Goal: Find specific page/section: Find specific page/section

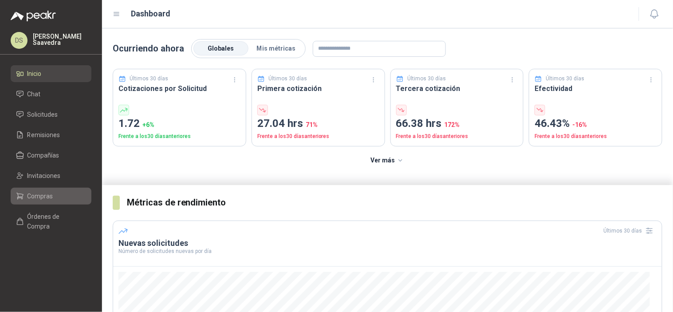
click at [51, 193] on span "Compras" at bounding box center [41, 196] width 26 height 10
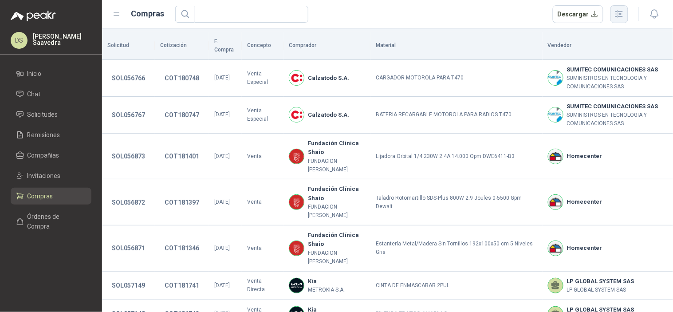
click at [624, 20] on button "button" at bounding box center [620, 14] width 18 height 18
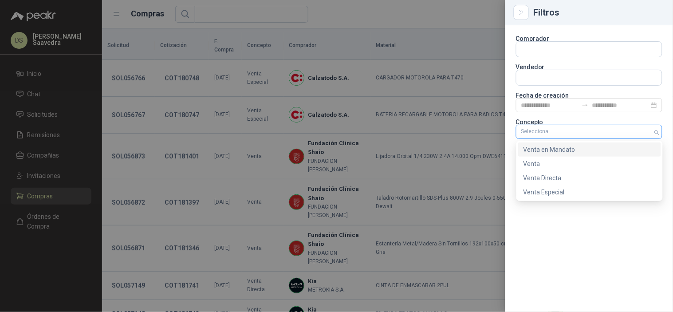
click at [596, 131] on div at bounding box center [585, 132] width 134 height 6
click at [583, 192] on div "Venta Especial" at bounding box center [590, 192] width 132 height 10
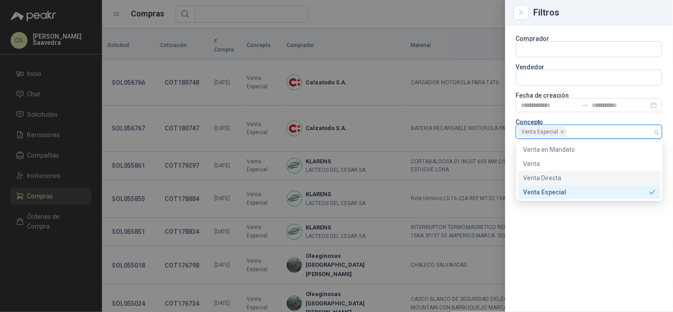
click at [413, 16] on div at bounding box center [336, 156] width 673 height 312
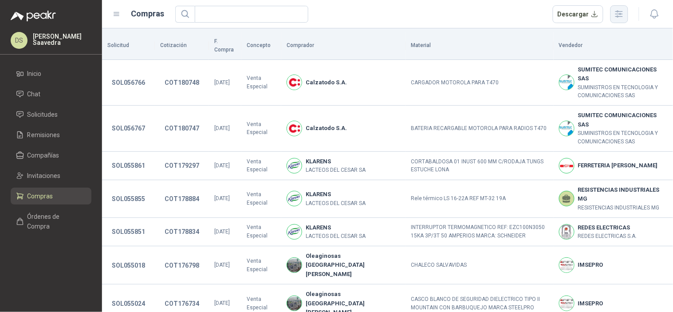
click at [618, 10] on icon "button" at bounding box center [619, 14] width 10 height 10
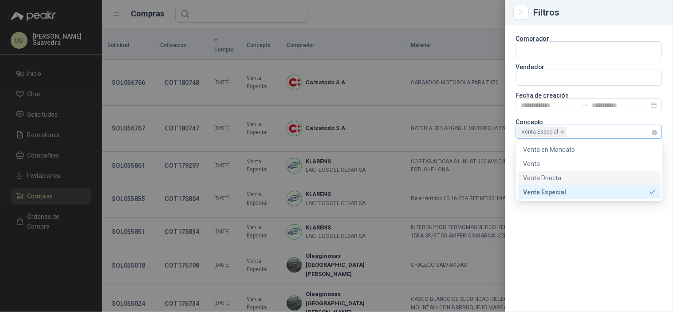
click at [652, 131] on div "Venta Especial" at bounding box center [589, 132] width 146 height 14
click at [573, 152] on div "Venta en Mandato" at bounding box center [590, 150] width 132 height 10
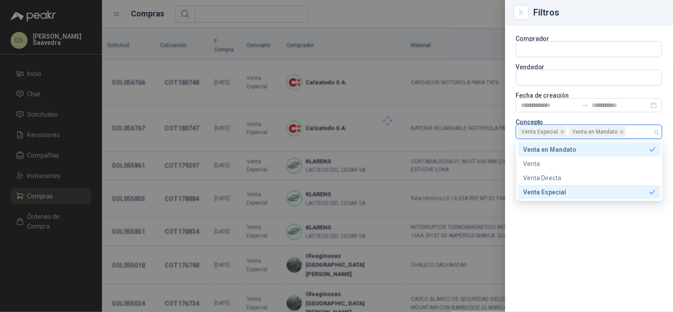
click at [617, 195] on div "Venta Especial" at bounding box center [587, 192] width 126 height 10
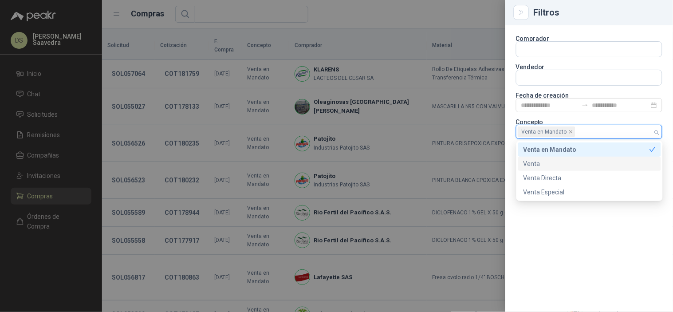
click at [401, 9] on div at bounding box center [336, 156] width 673 height 312
